Goal: Find specific page/section: Find specific page/section

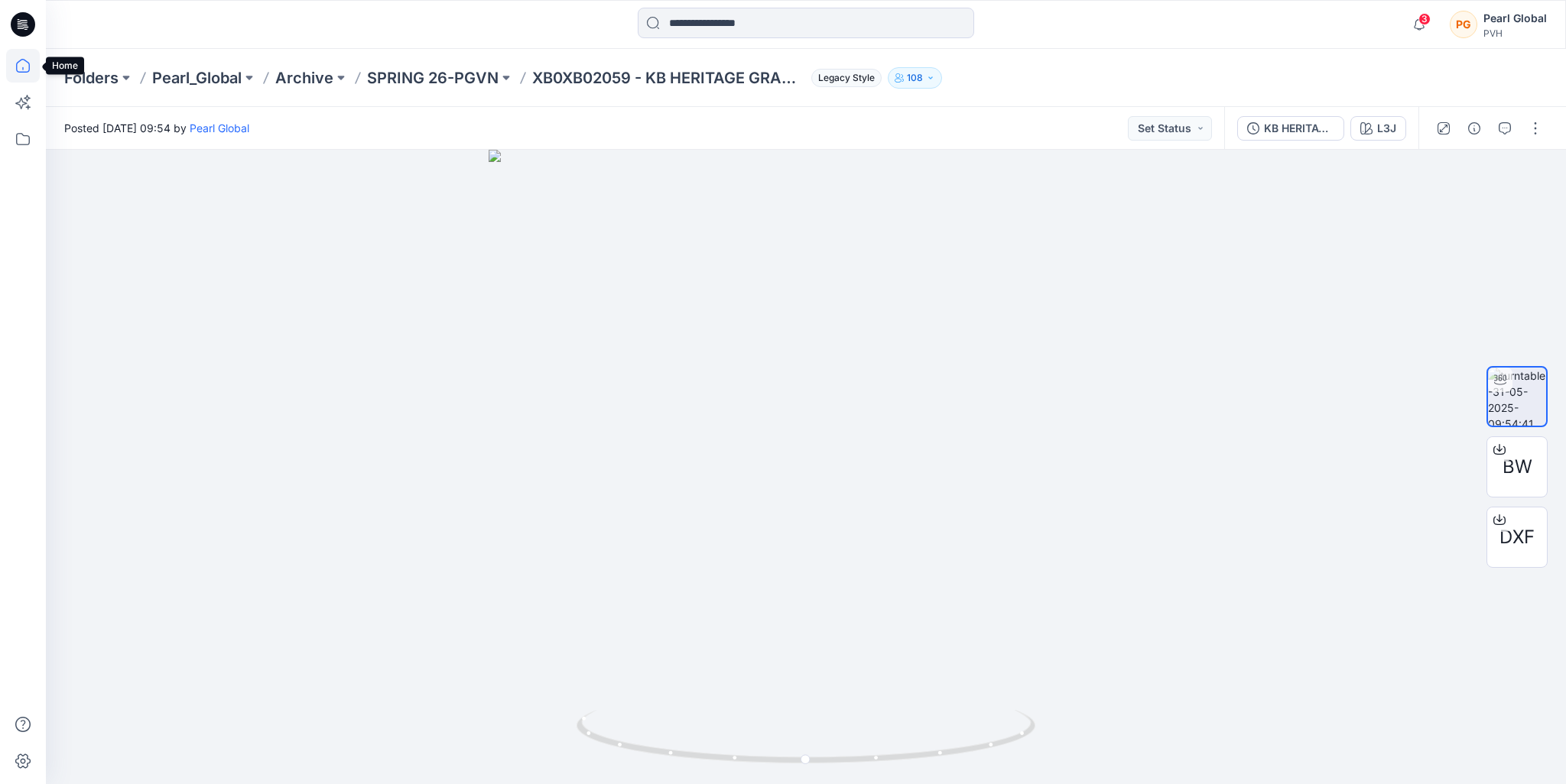
click at [25, 58] on icon at bounding box center [23, 66] width 34 height 34
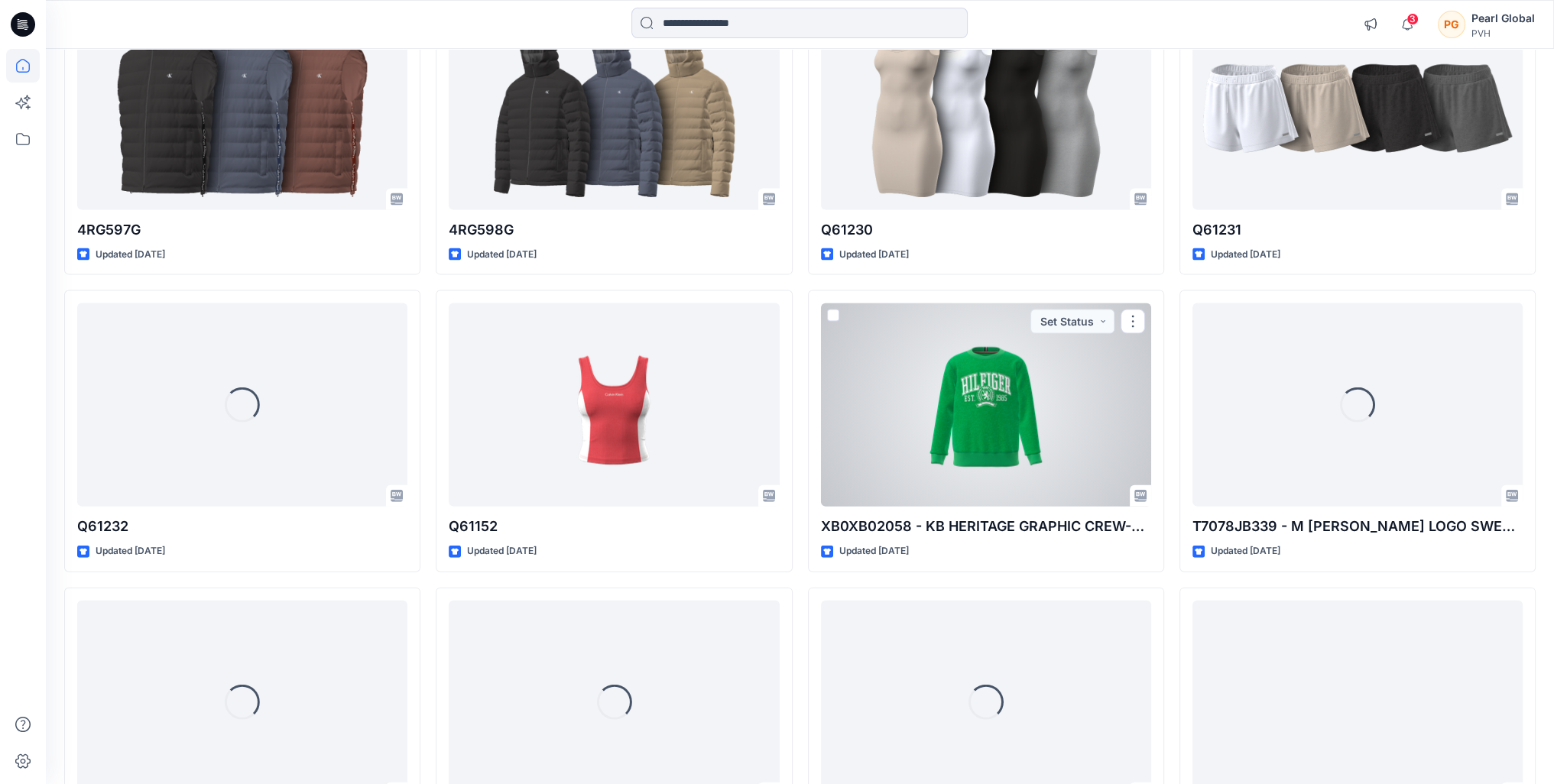
scroll to position [4627, 0]
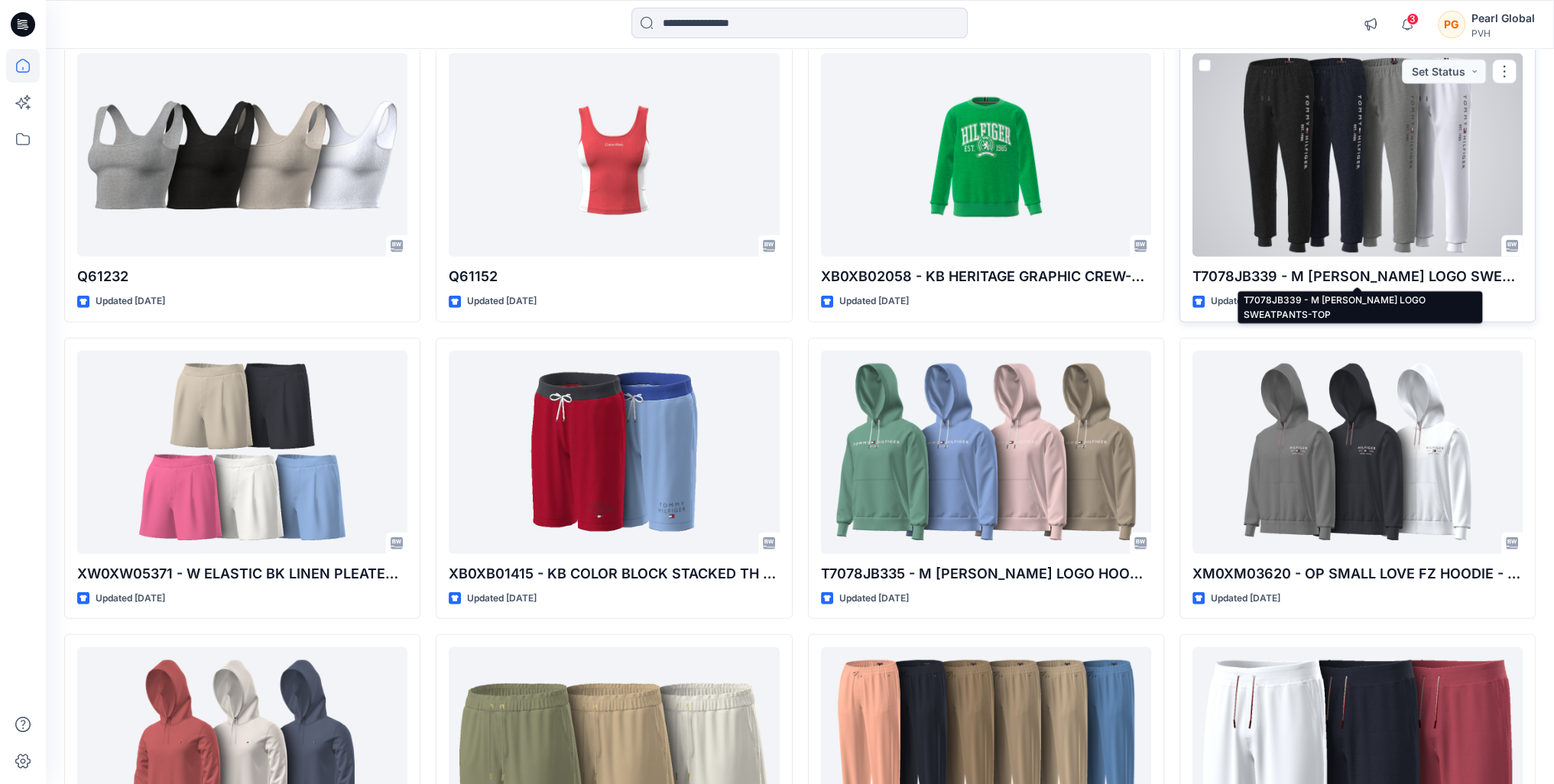
click at [1251, 275] on p "T7078JB339 - M [PERSON_NAME] LOGO SWEATPANTS-TOP" at bounding box center [1358, 276] width 330 height 21
click at [1316, 187] on div at bounding box center [1358, 155] width 330 height 203
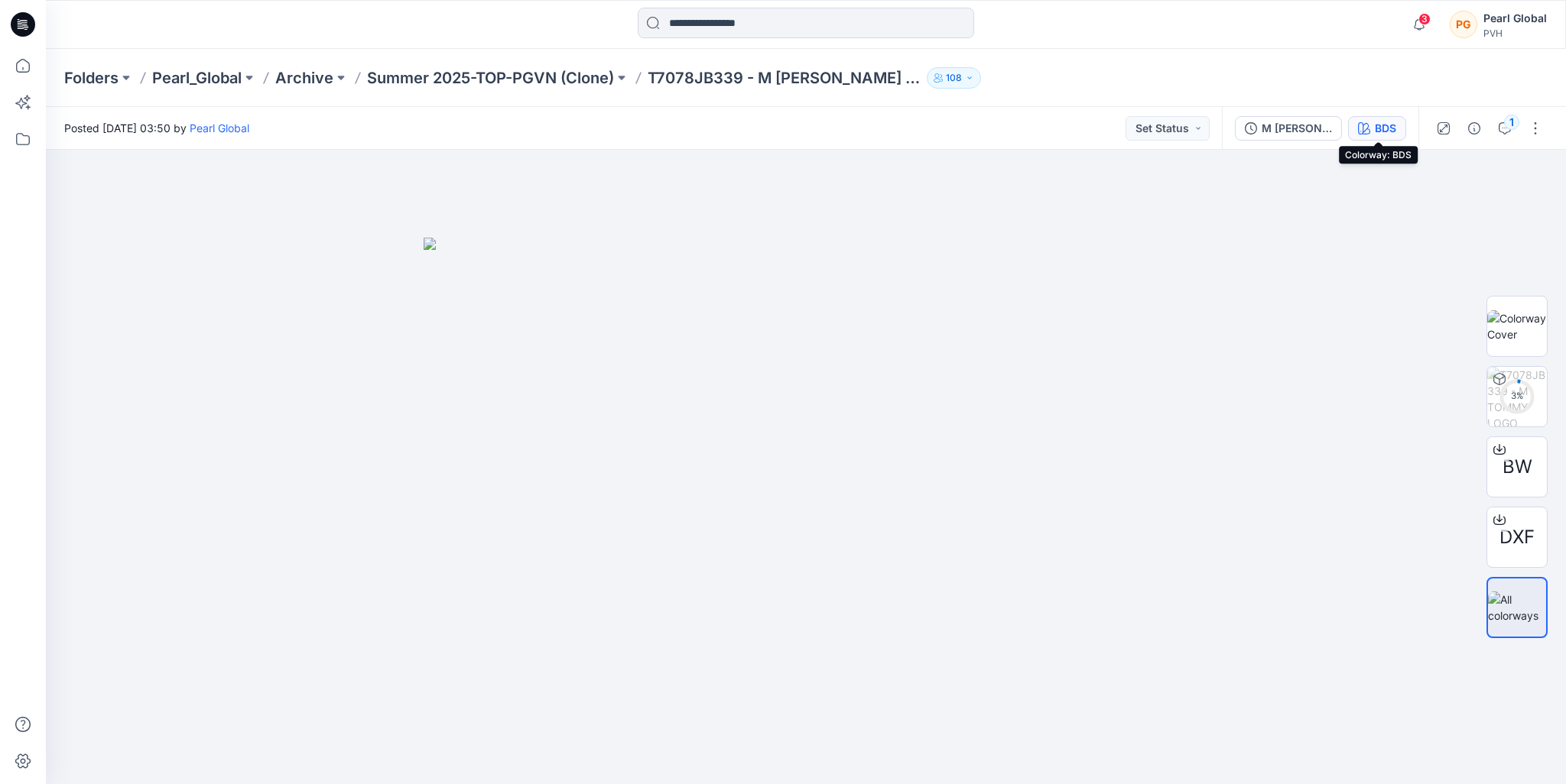
click at [1368, 125] on icon "button" at bounding box center [1364, 128] width 13 height 13
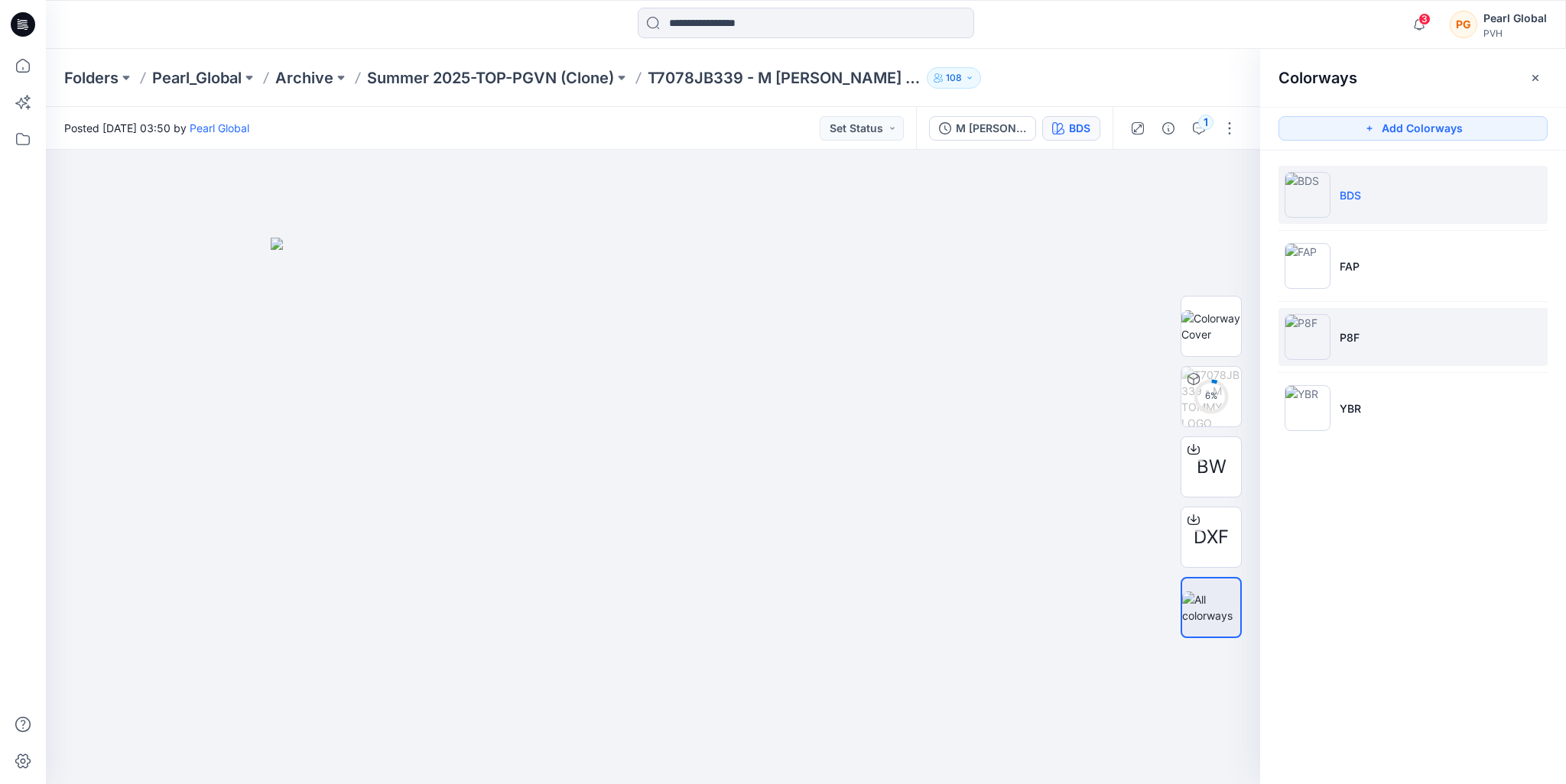
click at [1383, 346] on li "P8F" at bounding box center [1413, 337] width 269 height 58
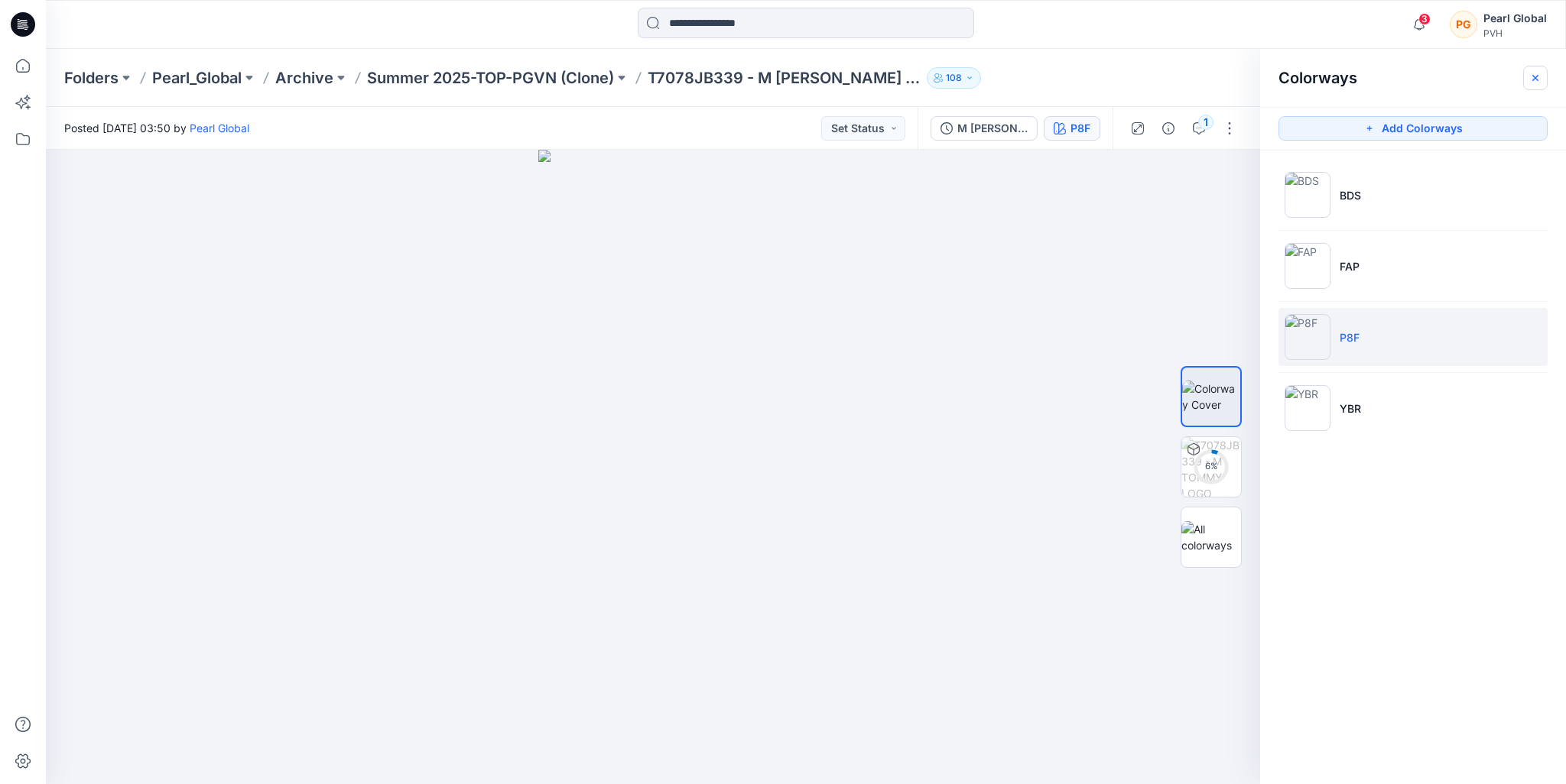
click at [1532, 80] on icon "button" at bounding box center [1535, 77] width 6 height 6
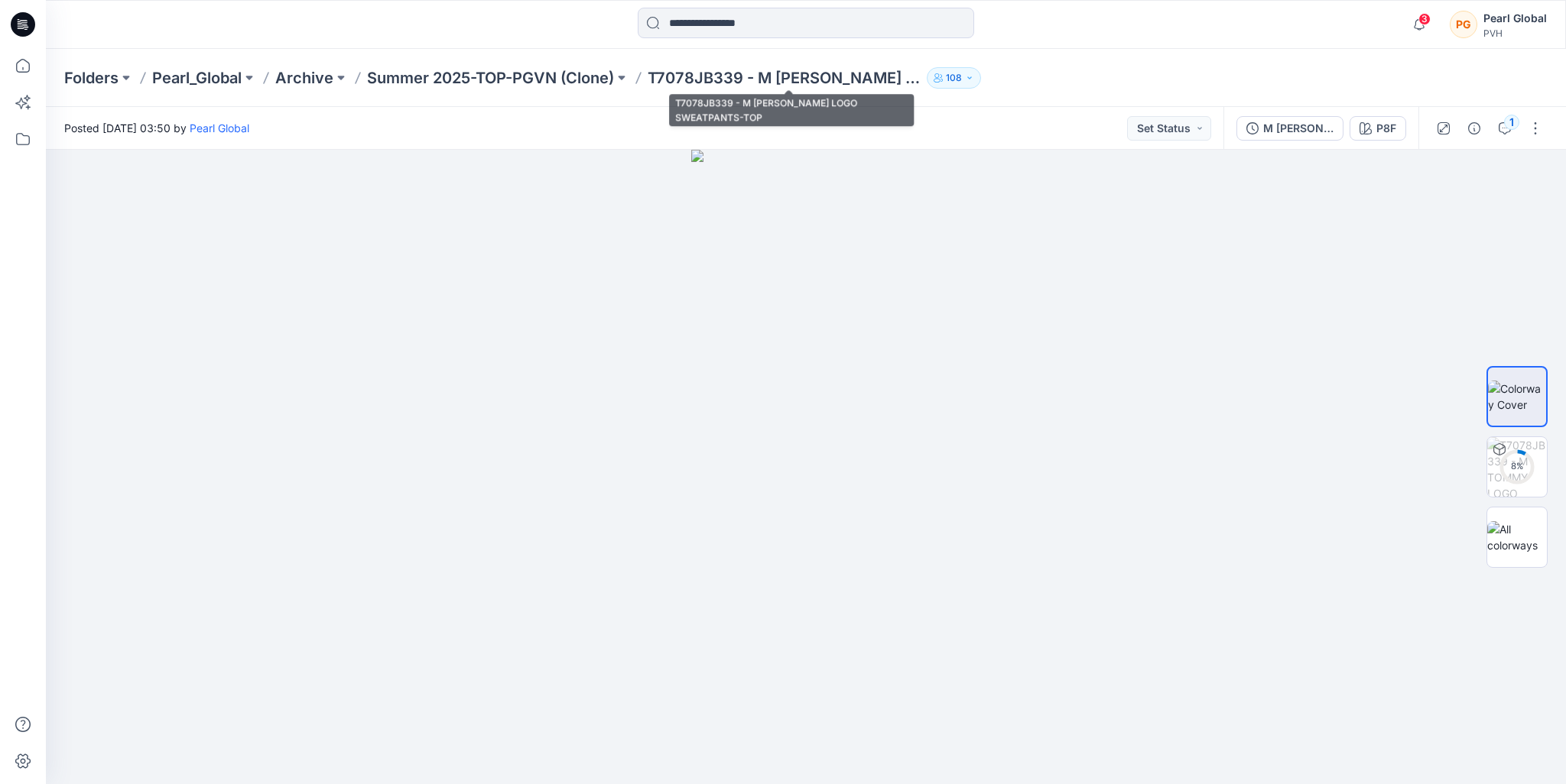
click at [655, 74] on p "T7078JB339 - M [PERSON_NAME] LOGO SWEATPANTS-TOP" at bounding box center [784, 77] width 273 height 21
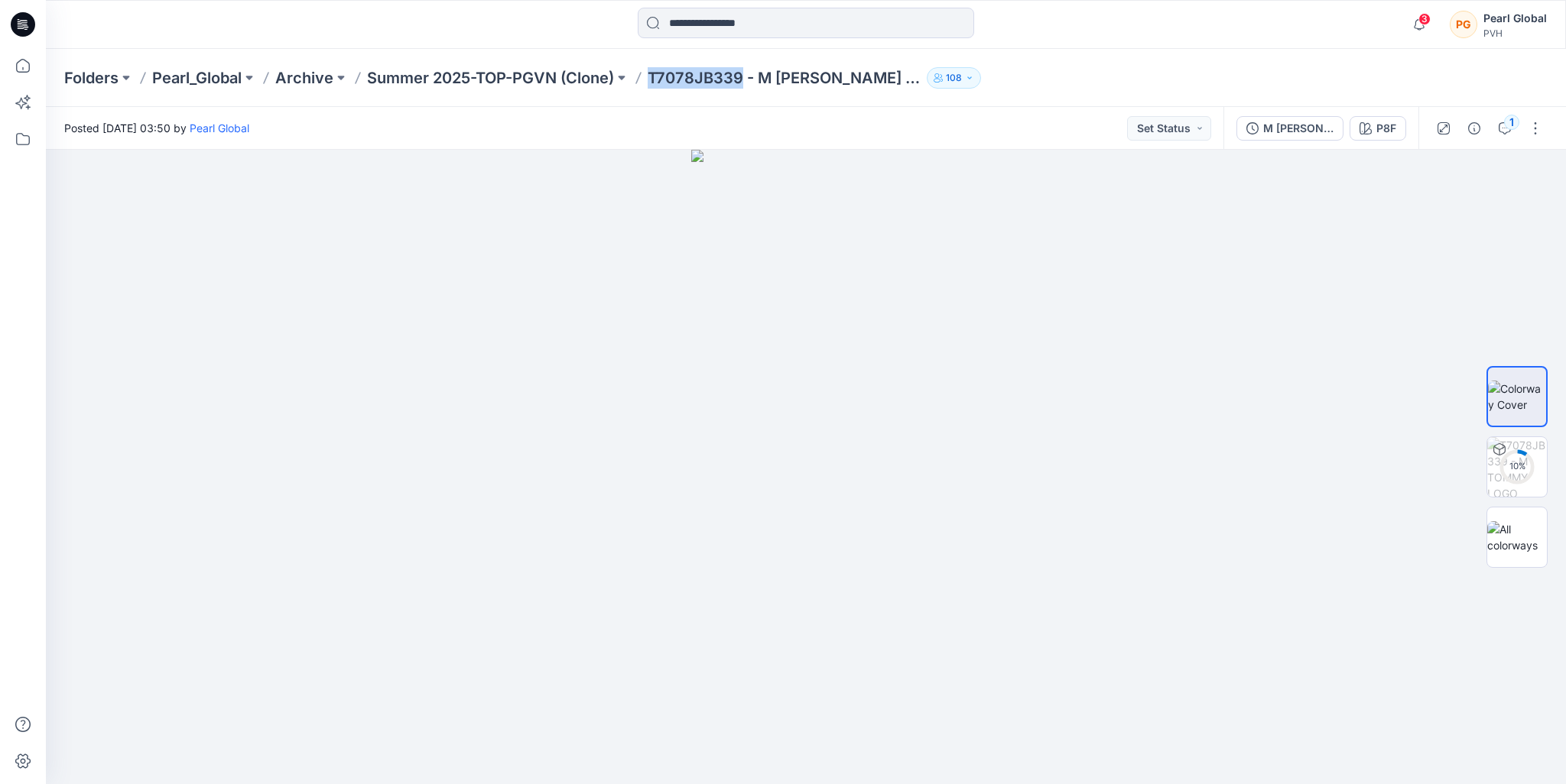
drag, startPoint x: 673, startPoint y: 78, endPoint x: 743, endPoint y: 86, distance: 70.5
click at [743, 86] on p "T7078JB339 - M [PERSON_NAME] LOGO SWEATPANTS-TOP" at bounding box center [784, 77] width 273 height 21
copy p "T7078JB339"
click at [1379, 126] on div "P8F" at bounding box center [1387, 128] width 20 height 17
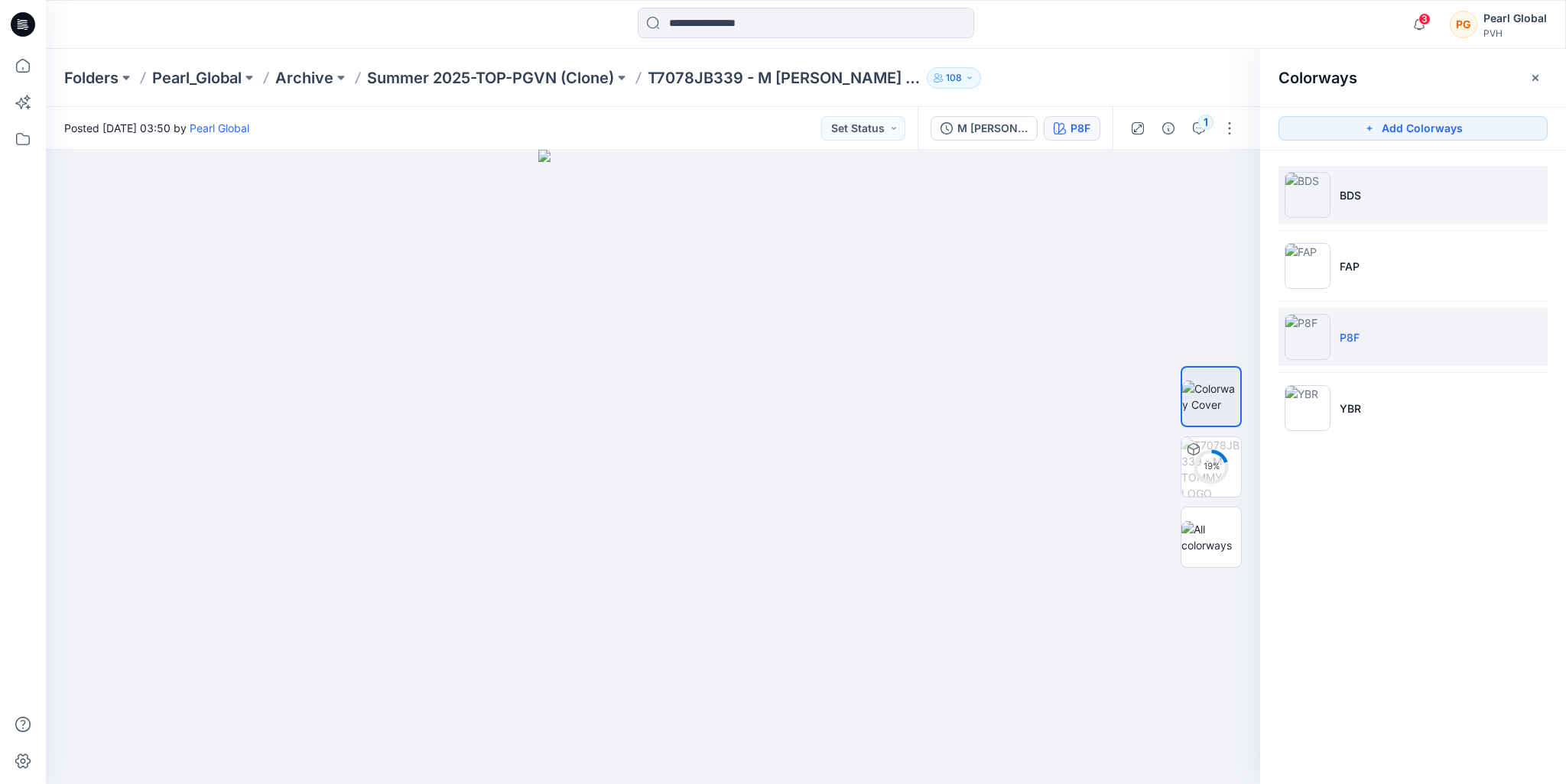
click at [1363, 194] on li "BDS" at bounding box center [1413, 195] width 269 height 58
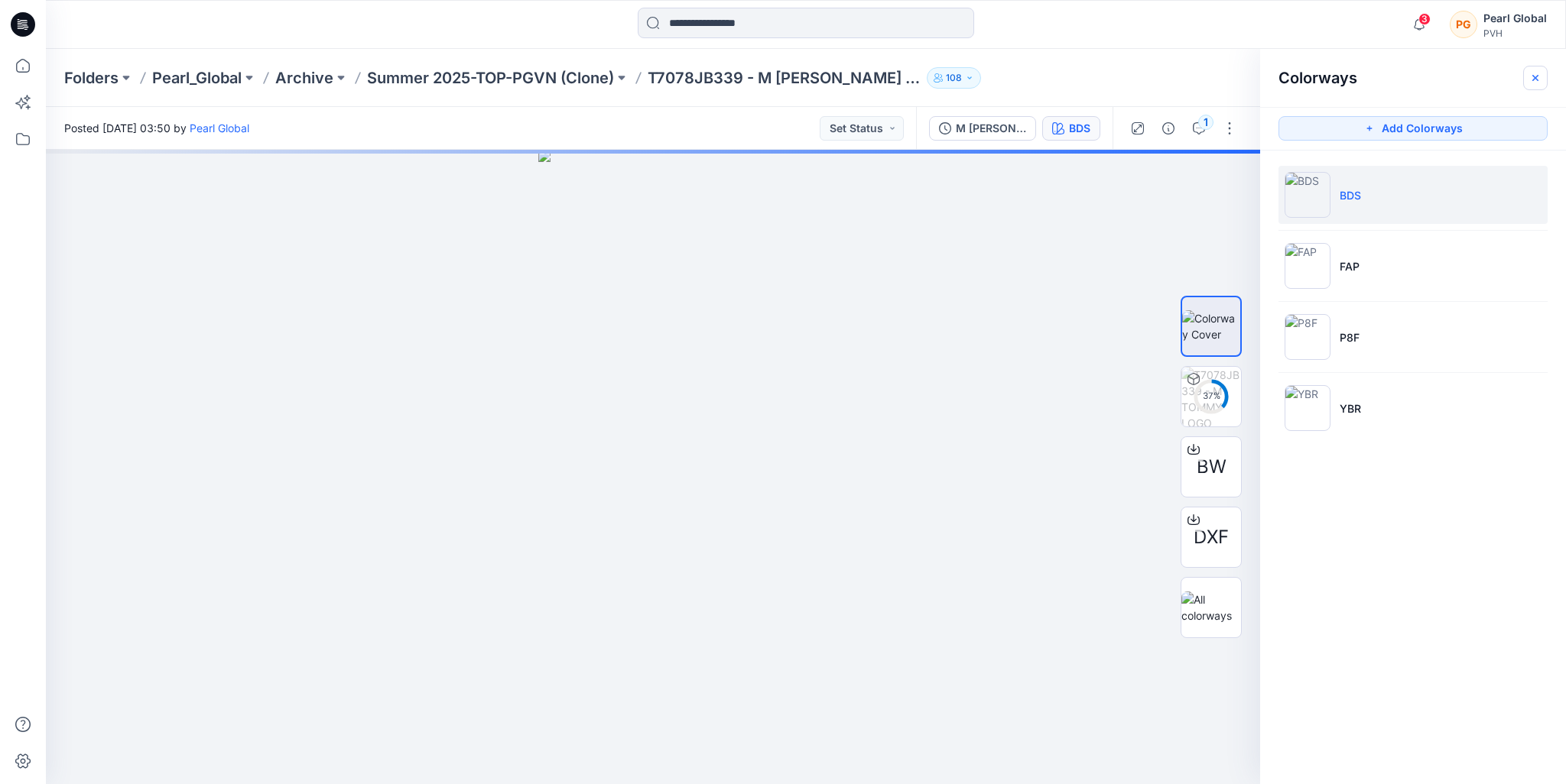
click at [1532, 80] on icon "button" at bounding box center [1535, 77] width 13 height 13
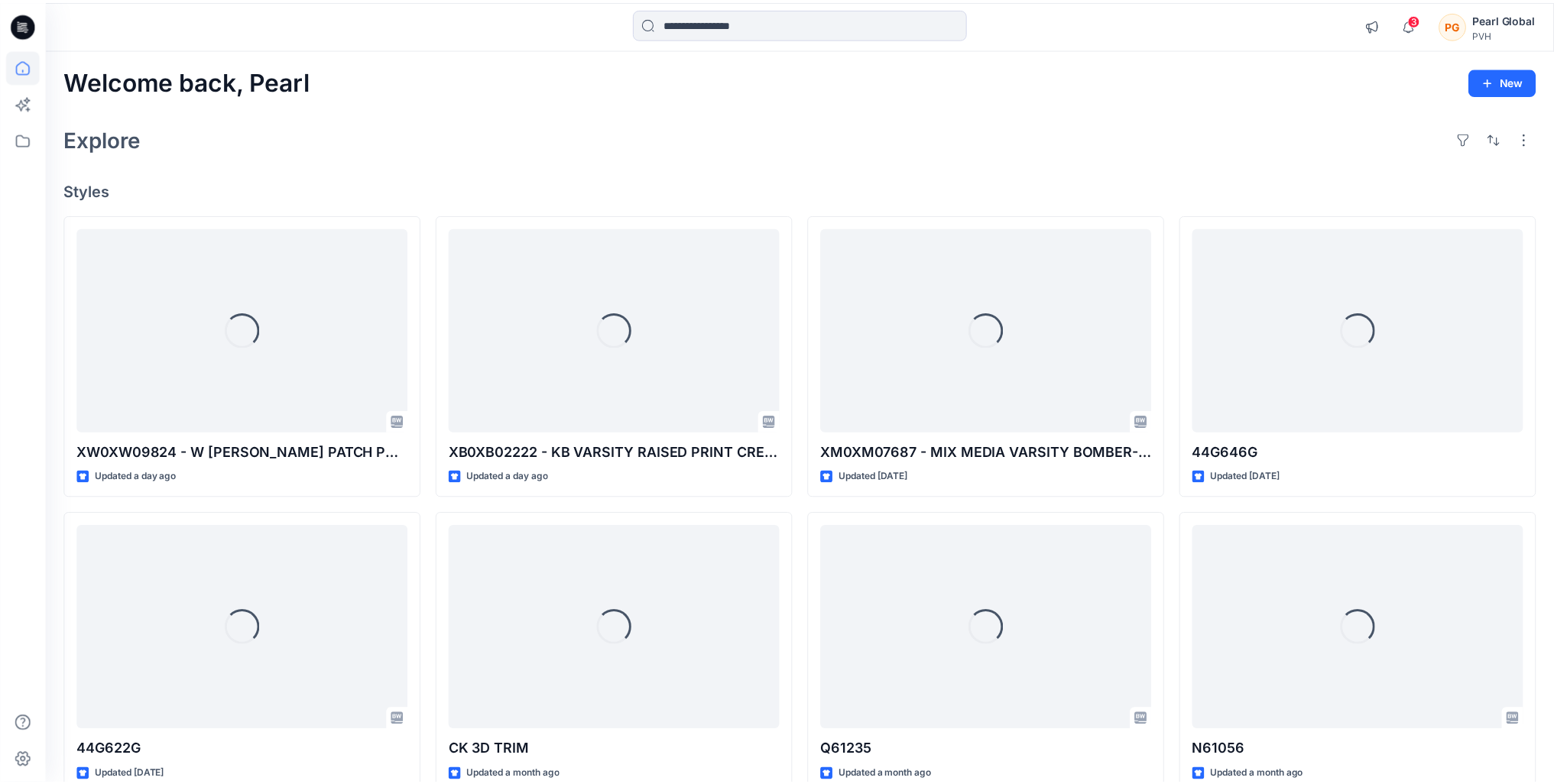
scroll to position [4627, 0]
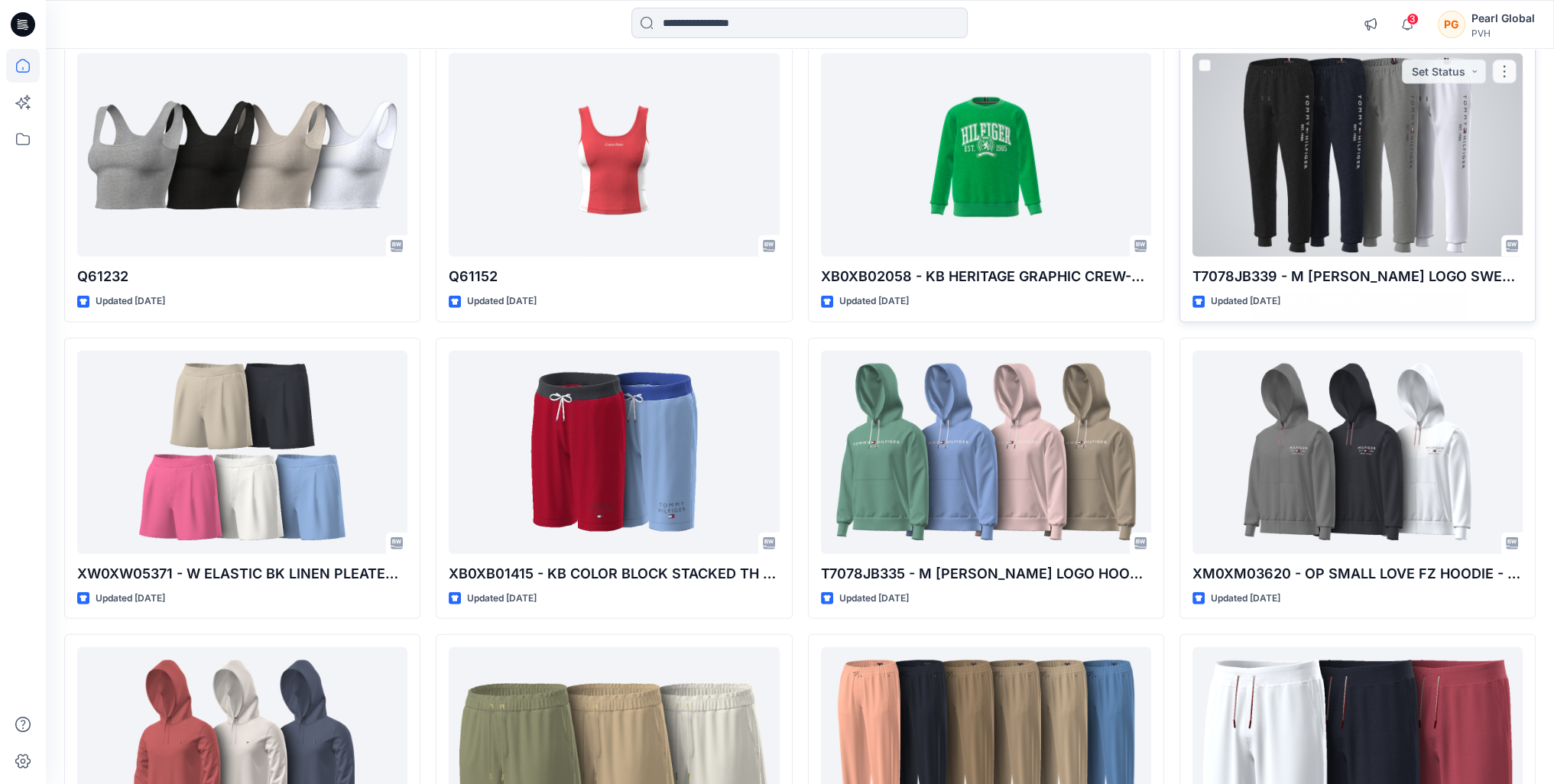
click at [1349, 169] on div at bounding box center [1358, 155] width 330 height 203
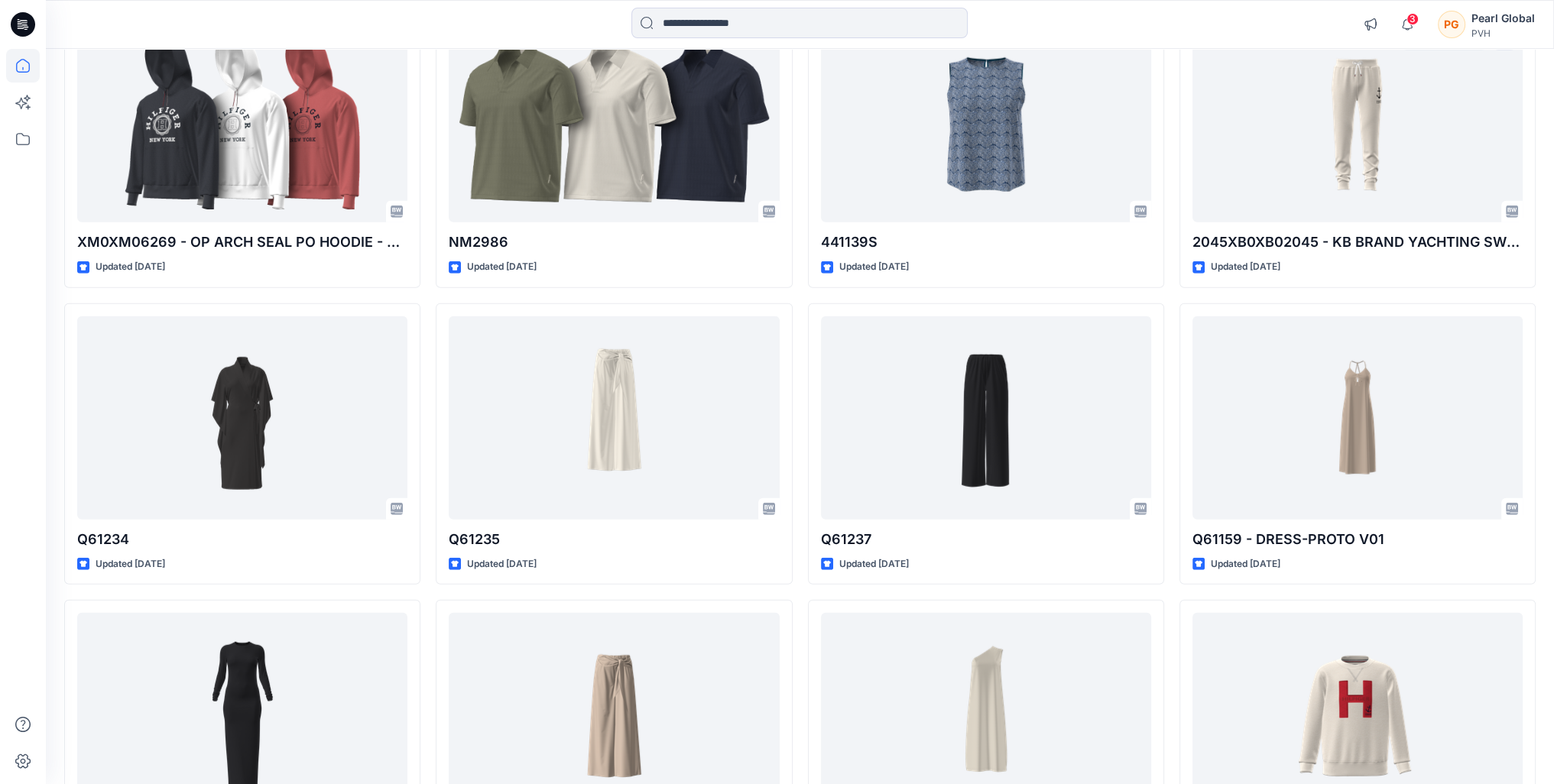
scroll to position [5670, 0]
